Goal: Task Accomplishment & Management: Manage account settings

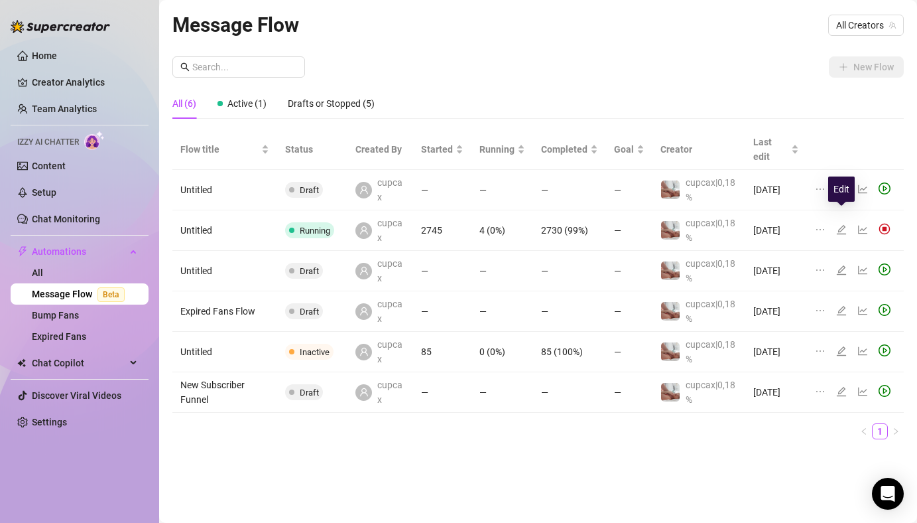
click at [841, 224] on icon "edit" at bounding box center [841, 229] width 11 height 11
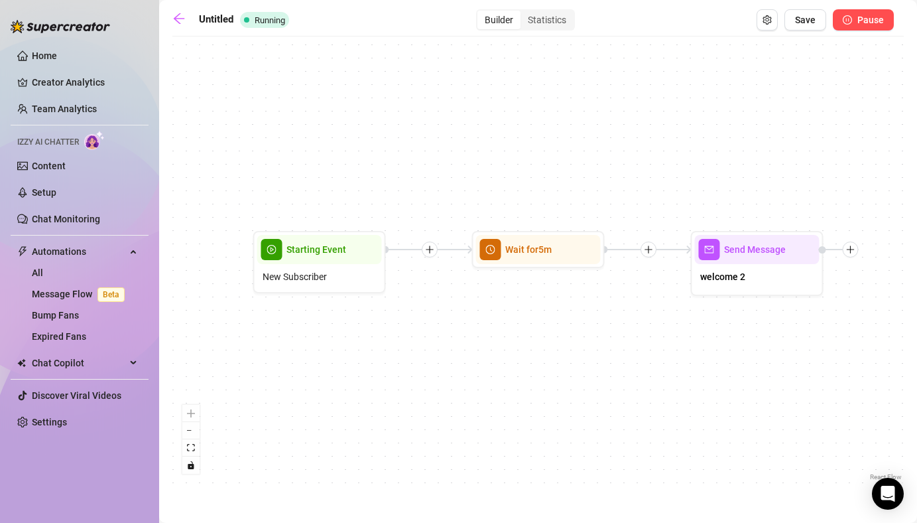
click at [847, 27] on button "Pause" at bounding box center [863, 19] width 61 height 21
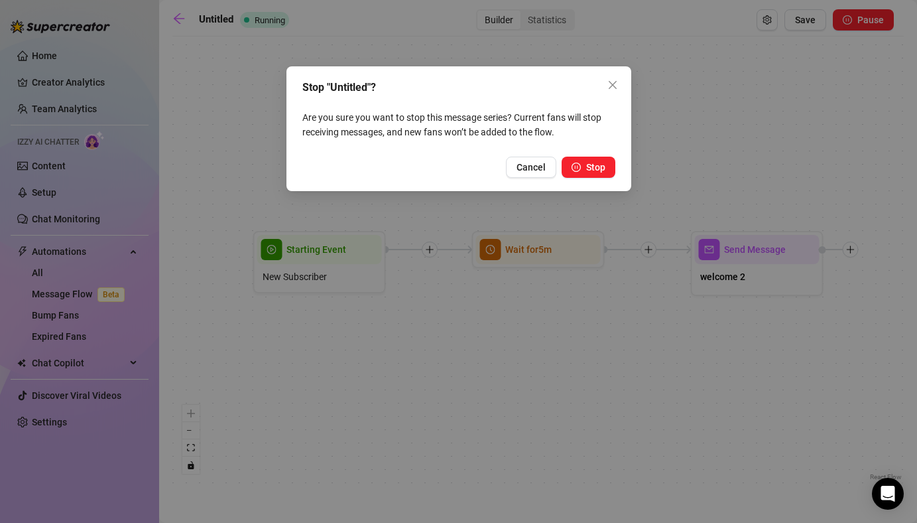
click at [616, 168] on div "Stop "Untitled"? Are you sure you want to stop this message series? Current fan…" at bounding box center [458, 128] width 345 height 125
click at [599, 168] on span "Stop" at bounding box center [595, 167] width 19 height 11
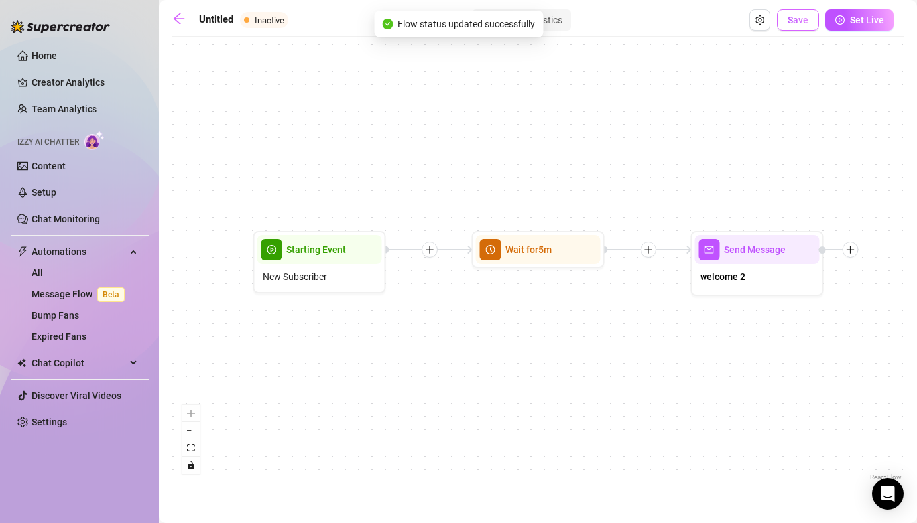
click at [799, 25] on span "Save" at bounding box center [798, 20] width 21 height 11
